Goal: Task Accomplishment & Management: Manage account settings

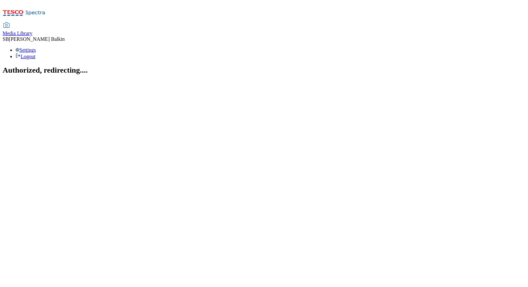
click at [32, 31] on span "Media Library" at bounding box center [18, 33] width 30 height 5
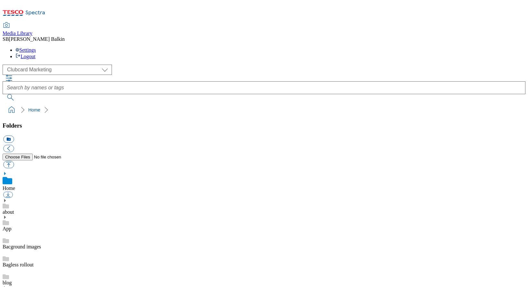
scroll to position [1, 0]
click at [35, 65] on div "( optional ) Clubcard Marketing Dotcom UK FnF Stores GHS Marketing UK GHS Produ…" at bounding box center [264, 70] width 523 height 10
click at [38, 65] on select "Clubcard Marketing Dotcom UK FnF Stores GHS Marketing UK GHS Product UK GHS ROI…" at bounding box center [57, 70] width 109 height 10
select select "flare-ghs-mktg"
click at [5, 65] on select "Clubcard Marketing Dotcom UK FnF Stores GHS Marketing UK GHS Product UK GHS ROI…" at bounding box center [57, 70] width 109 height 10
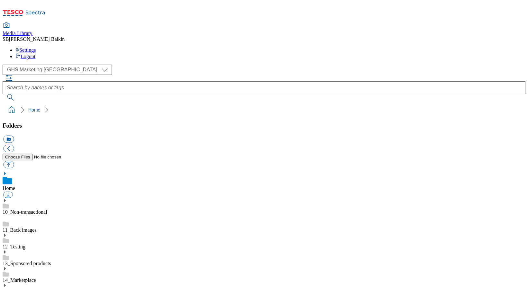
click at [7, 283] on icon at bounding box center [5, 285] width 5 height 5
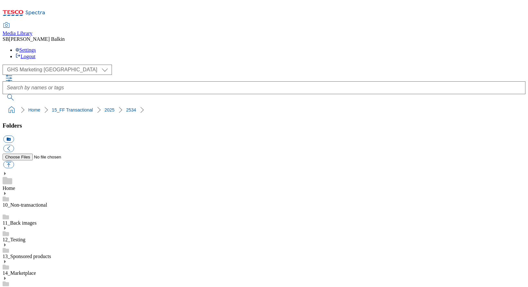
click at [14, 136] on button "icon_new_folder" at bounding box center [8, 139] width 11 height 7
type input "Hub Updates"
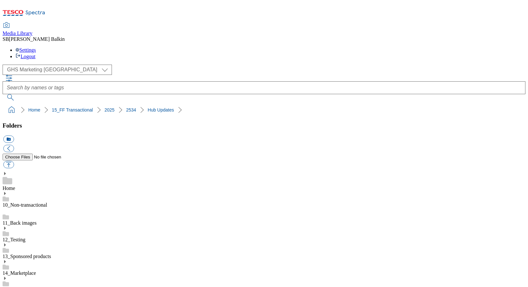
click at [14, 136] on button "icon_new_folder" at bounding box center [8, 139] width 11 height 7
type input "Hero"
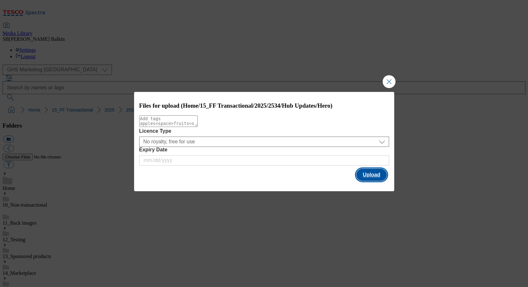
click at [366, 176] on button "Upload" at bounding box center [371, 175] width 30 height 12
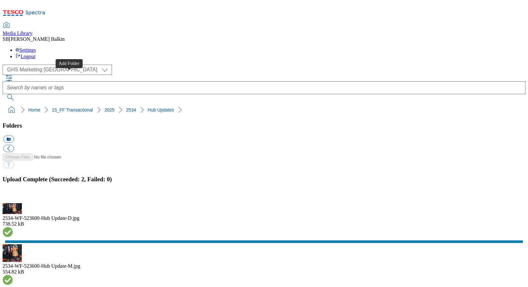
drag, startPoint x: 68, startPoint y: 77, endPoint x: 68, endPoint y: 220, distance: 143.2
click at [14, 136] on button "icon_new_folder" at bounding box center [8, 139] width 11 height 7
type input "Trending"
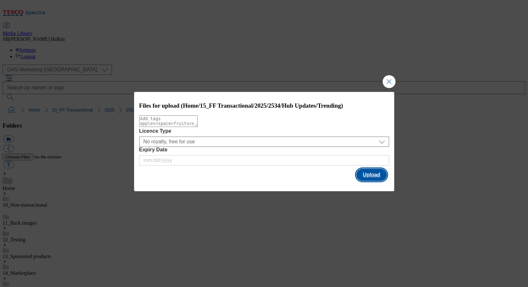
click at [374, 176] on button "Upload" at bounding box center [371, 175] width 30 height 12
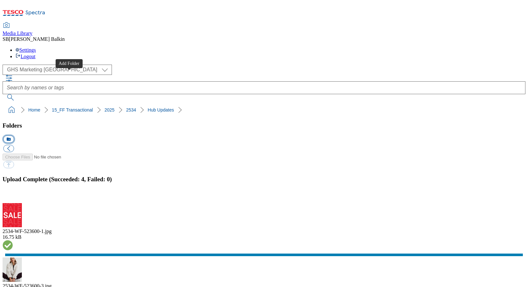
click at [14, 136] on button "icon_new_folder" at bounding box center [8, 139] width 11 height 7
type input "Latest"
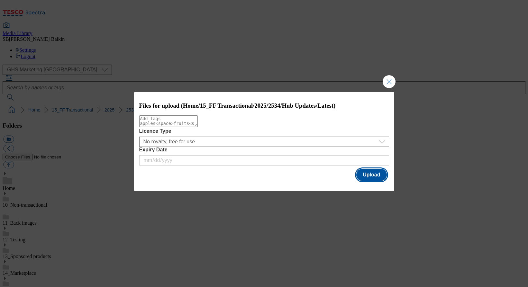
click at [366, 179] on button "Upload" at bounding box center [371, 175] width 30 height 12
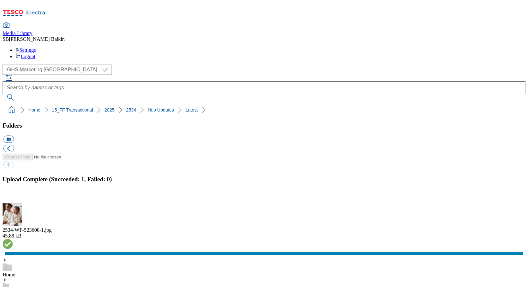
click at [6, 104] on ol "Home 15_FF Transactional 2025 2534 Hub Updates" at bounding box center [265, 110] width 519 height 12
drag, startPoint x: 3, startPoint y: 61, endPoint x: 152, endPoint y: 62, distance: 149.0
click at [152, 104] on nav "Home 15_FF Transactional 2025 2534 Hub Updates" at bounding box center [264, 110] width 523 height 12
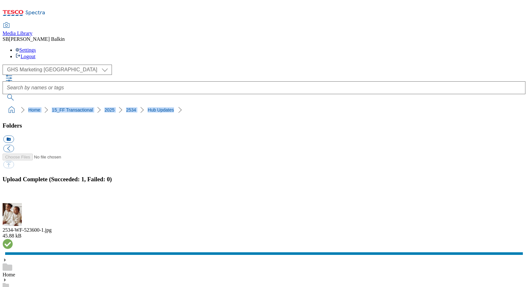
copy ol "Home 15_FF Transactional 2025 2534 Hub Updates"
click at [14, 136] on button "icon_new_folder" at bounding box center [8, 139] width 11 height 7
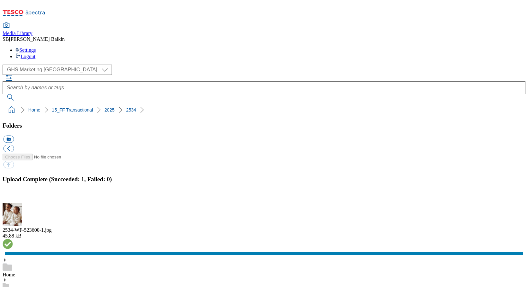
type input "Halloween BL"
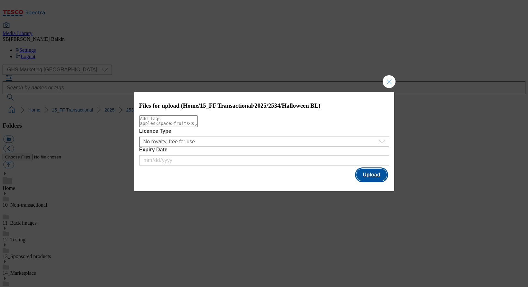
click at [370, 176] on button "Upload" at bounding box center [371, 175] width 30 height 12
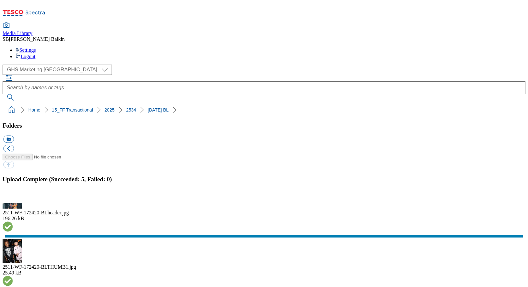
scroll to position [18, 0]
click at [13, 197] on button "button" at bounding box center [8, 200] width 10 height 6
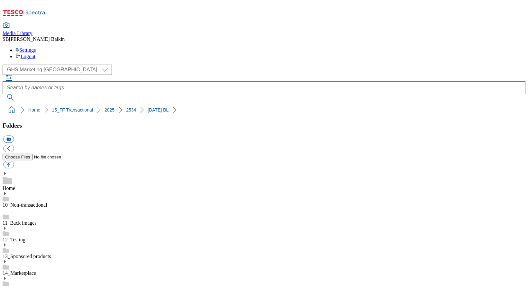
drag, startPoint x: 3, startPoint y: 61, endPoint x: 151, endPoint y: 61, distance: 148.6
click at [151, 104] on nav "Home 15_FF Transactional 2025 2534 Halloween BL" at bounding box center [264, 110] width 523 height 12
copy ol "Home 15_FF Transactional 2025 2534 Halloween BL"
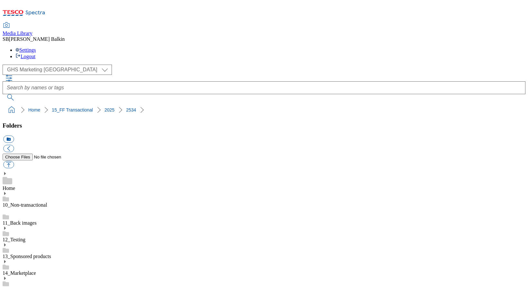
click at [14, 136] on button "icon_new_folder" at bounding box center [8, 139] width 11 height 7
type input "Premium BL"
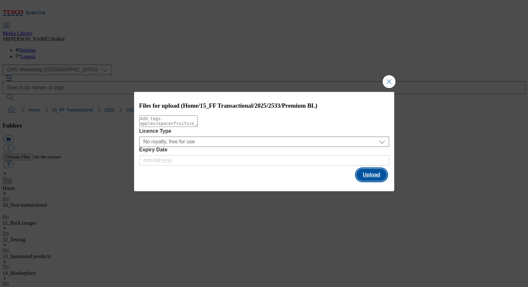
click at [367, 174] on button "Upload" at bounding box center [371, 175] width 30 height 12
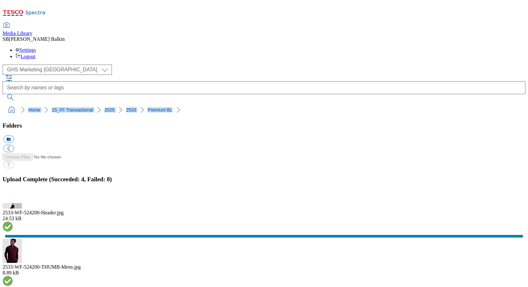
drag, startPoint x: 3, startPoint y: 60, endPoint x: 149, endPoint y: 60, distance: 146.7
click at [149, 104] on nav "Home 15_FF Transactional 2025 2533 Premium BL" at bounding box center [264, 110] width 523 height 12
copy ol "Home 15_FF Transactional 2025 2533 Premium BL"
